Goal: Find specific page/section: Find specific page/section

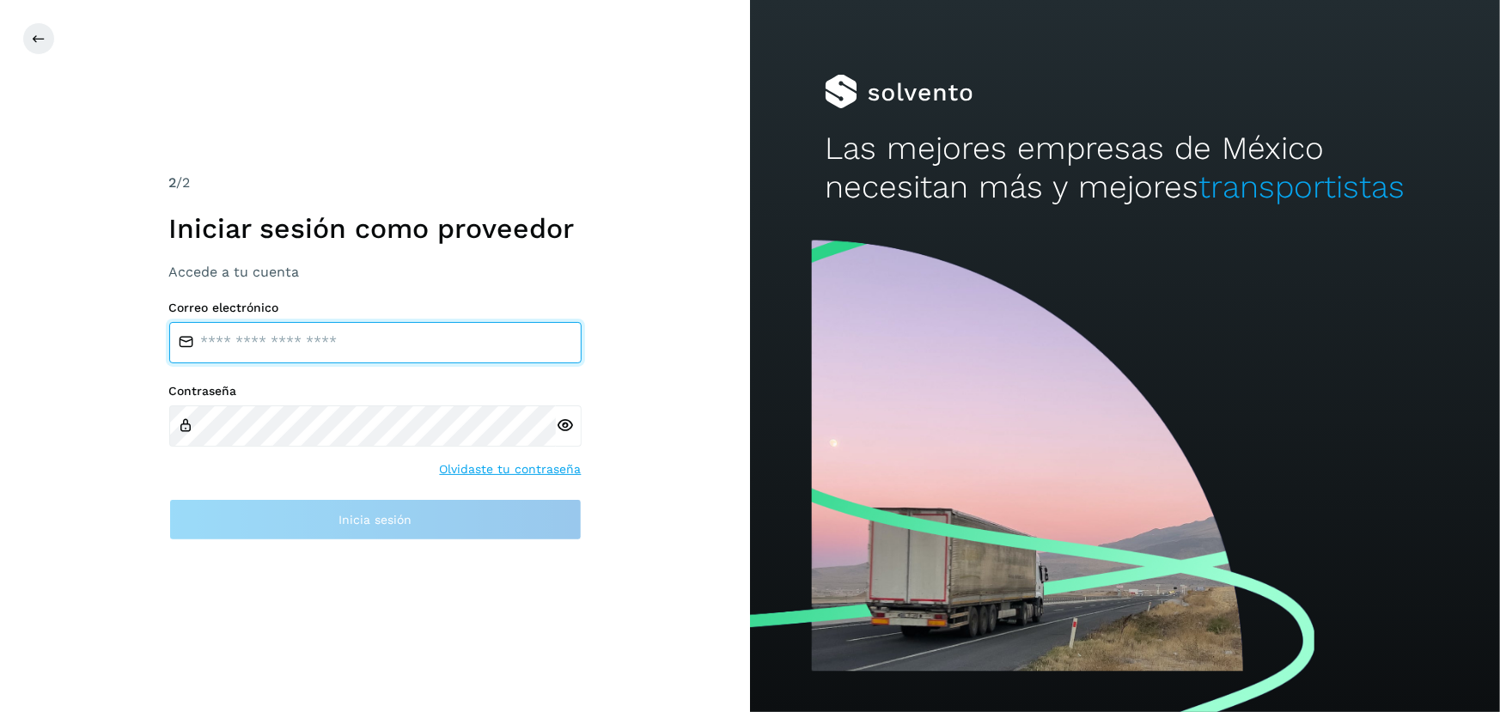
click at [480, 338] on input "email" at bounding box center [375, 342] width 412 height 41
type input "**********"
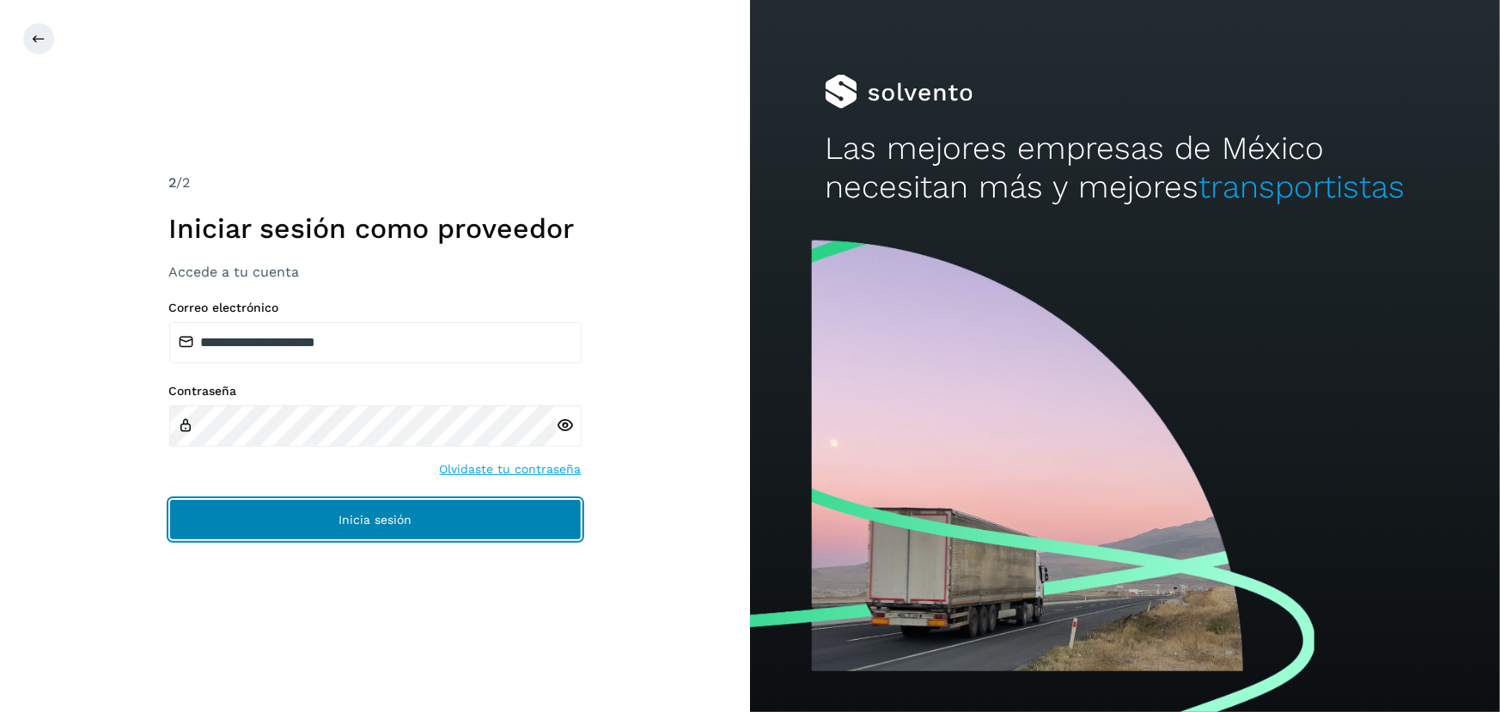
click at [395, 509] on button "Inicia sesión" at bounding box center [375, 519] width 412 height 41
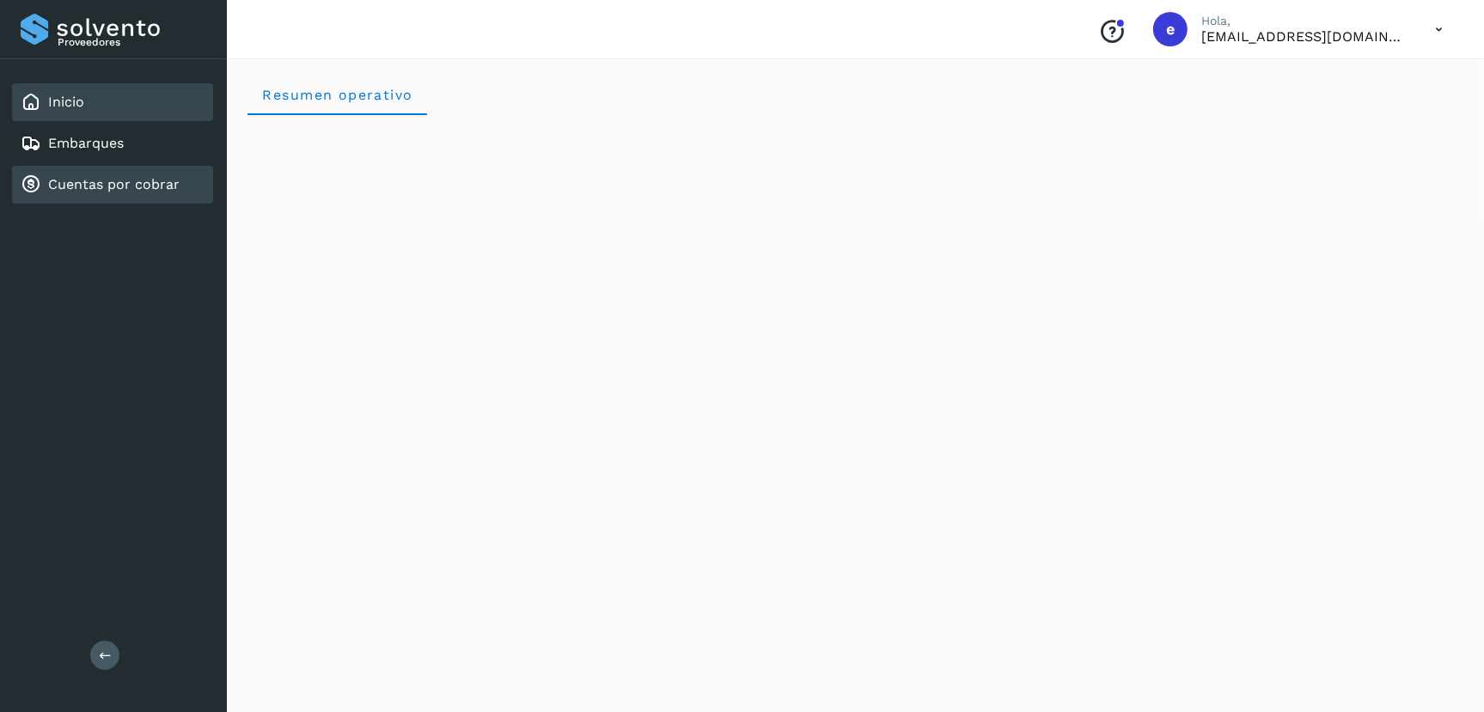
click at [96, 176] on link "Cuentas por cobrar" at bounding box center [113, 184] width 131 height 16
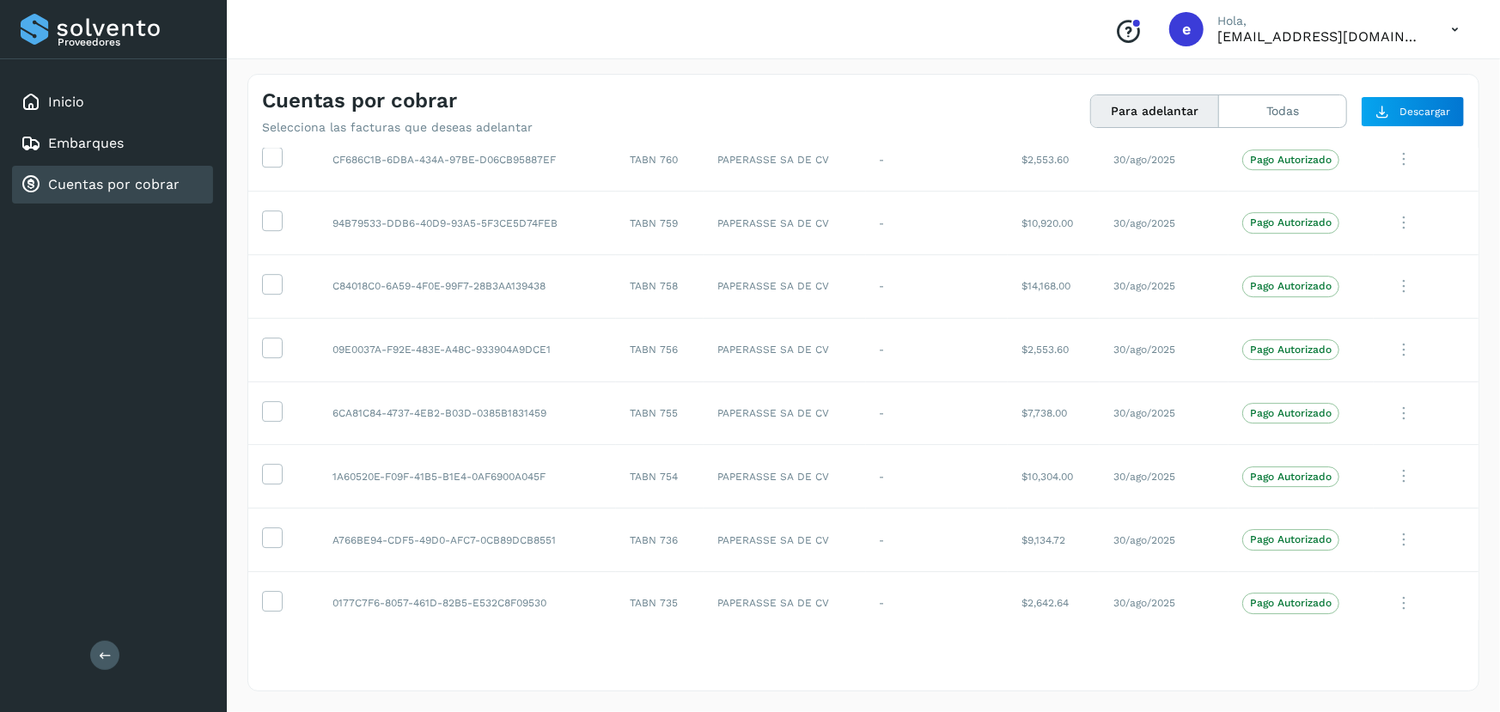
scroll to position [3438, 0]
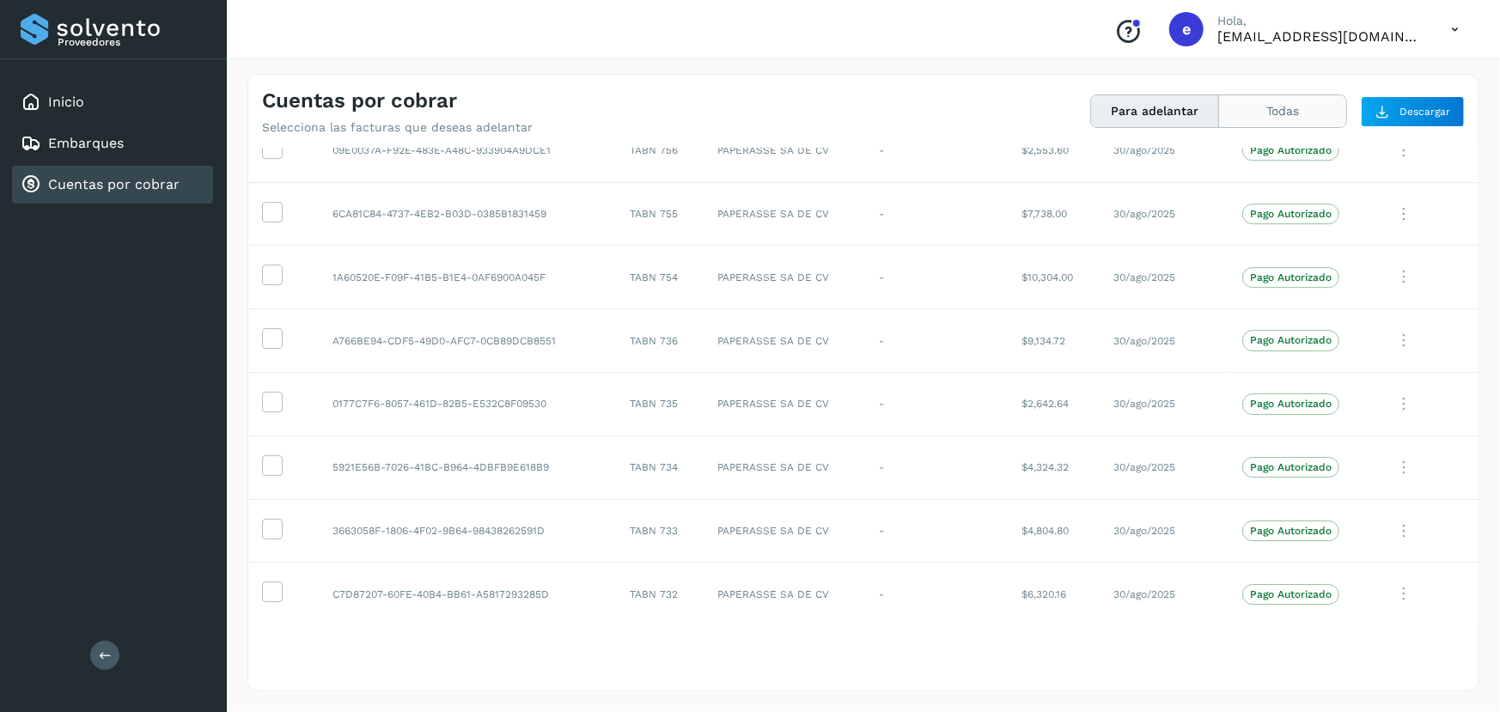
click at [1260, 119] on button "Todas" at bounding box center [1282, 111] width 127 height 32
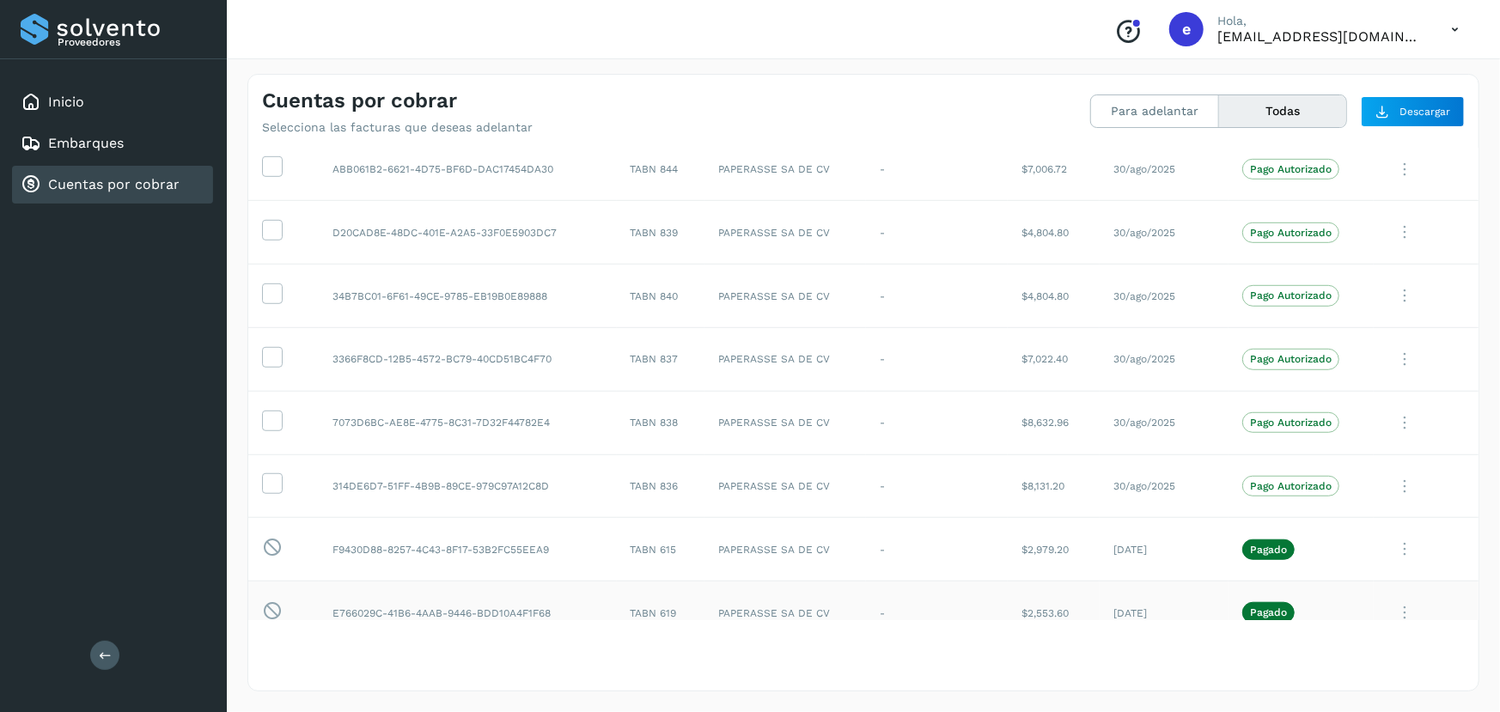
scroll to position [0, 0]
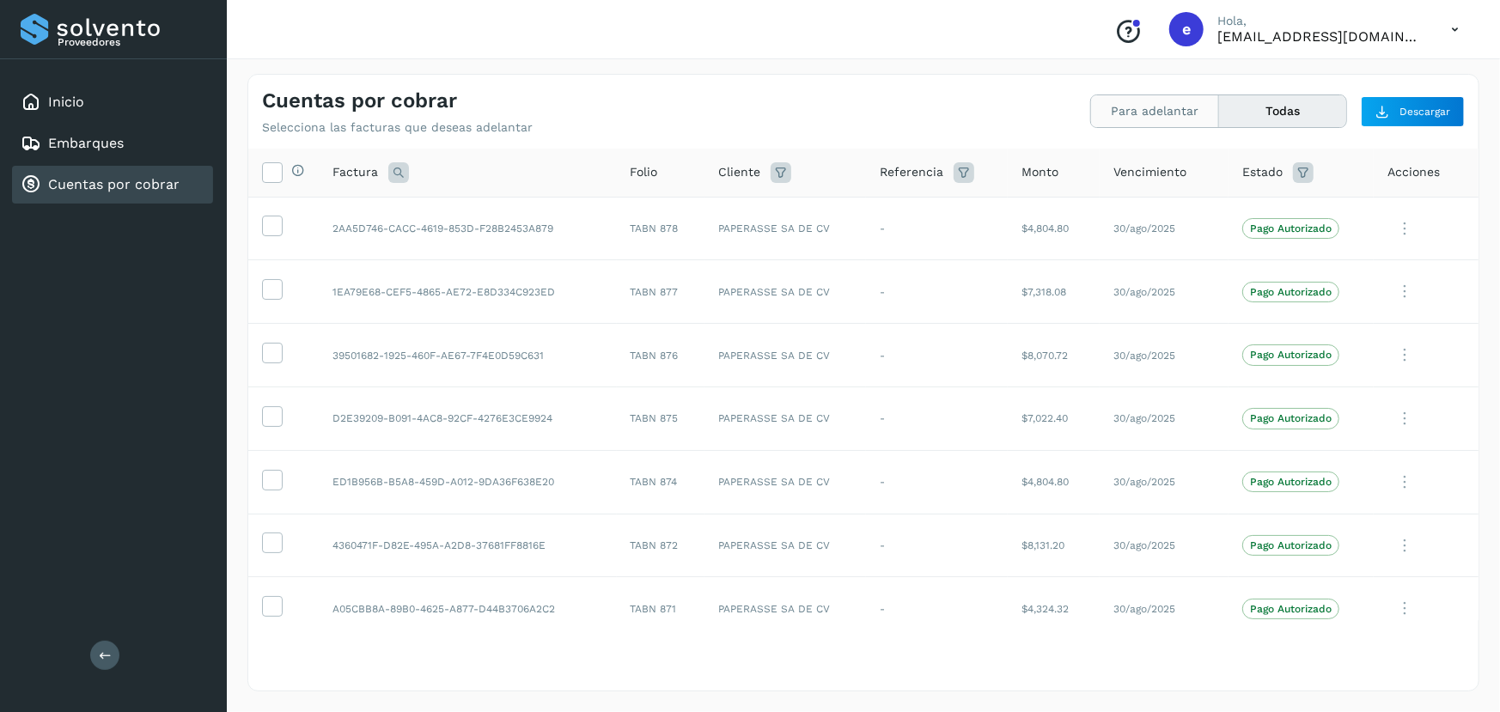
click at [1219, 113] on button "Para adelantar" at bounding box center [1282, 111] width 127 height 32
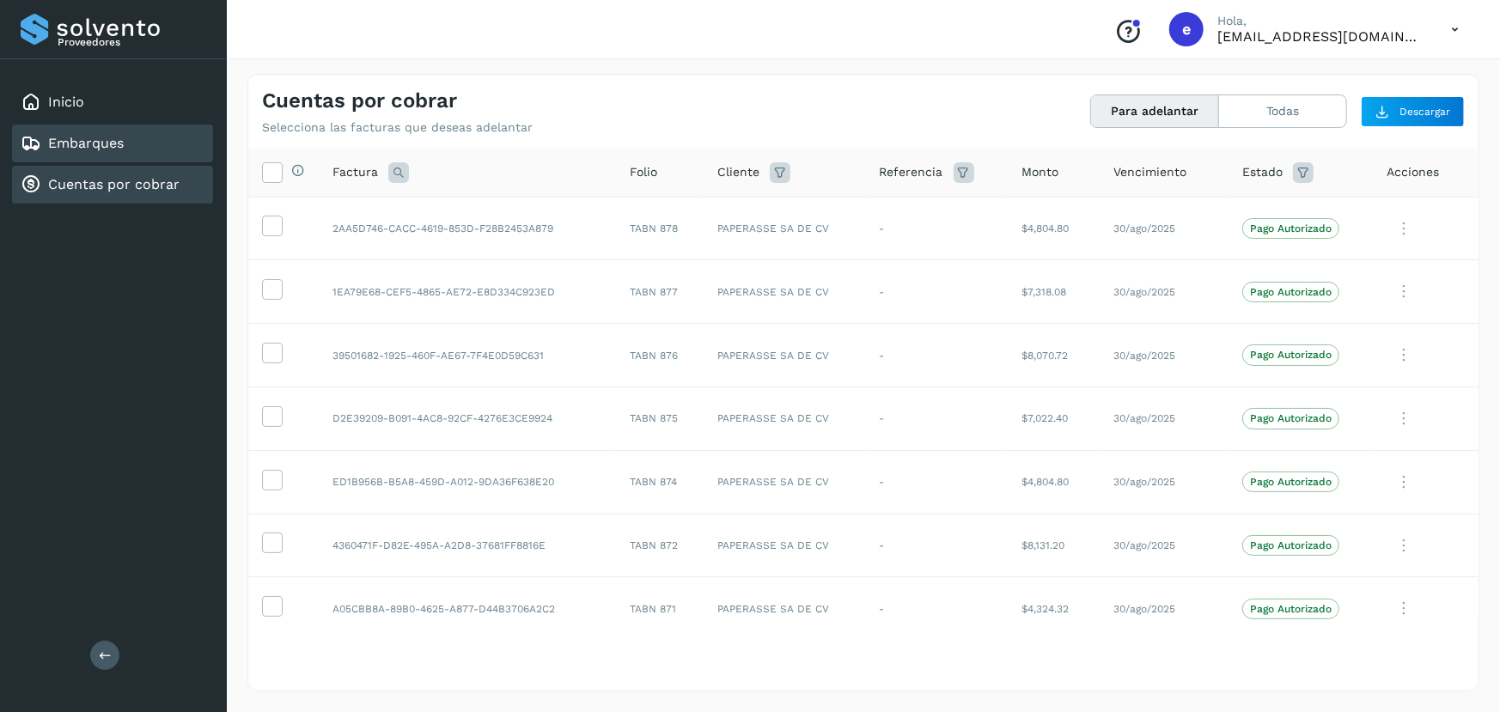
click at [102, 135] on link "Embarques" at bounding box center [86, 143] width 76 height 16
